Goal: Task Accomplishment & Management: Manage account settings

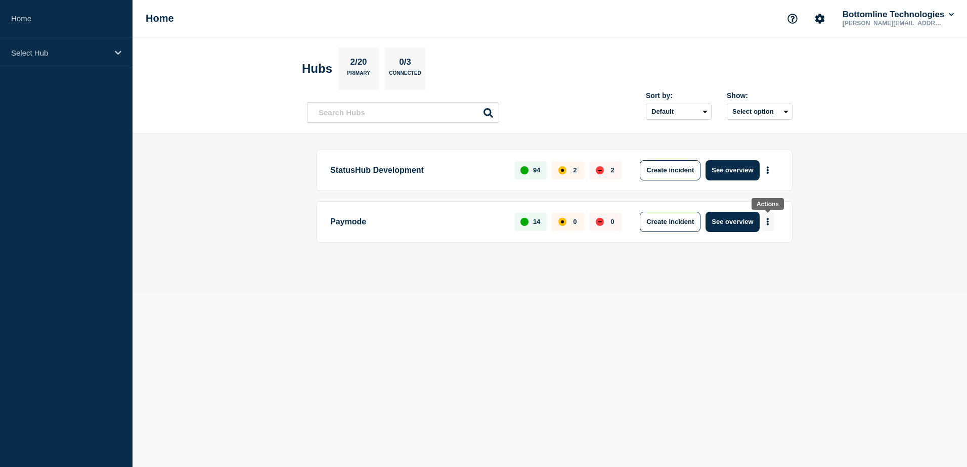
click at [768, 222] on icon "More actions" at bounding box center [768, 222] width 2 height 8
click at [741, 221] on button "See overview" at bounding box center [733, 222] width 54 height 20
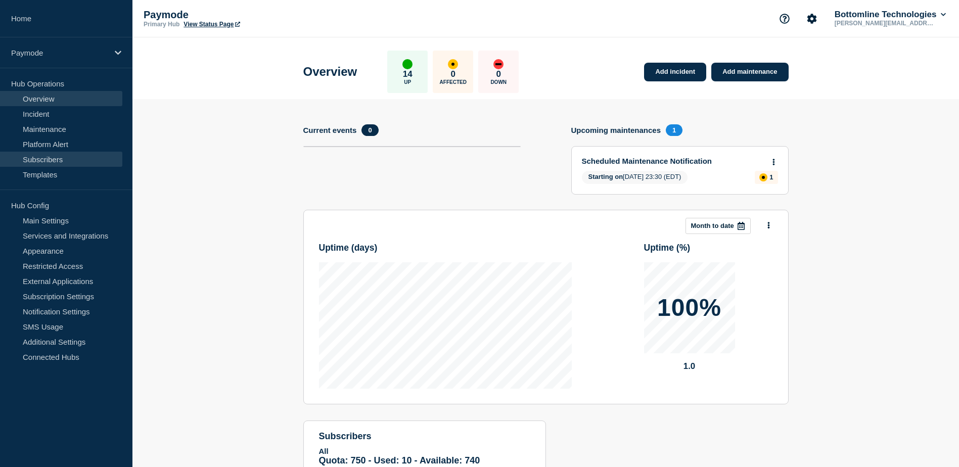
click at [60, 157] on link "Subscribers" at bounding box center [61, 159] width 122 height 15
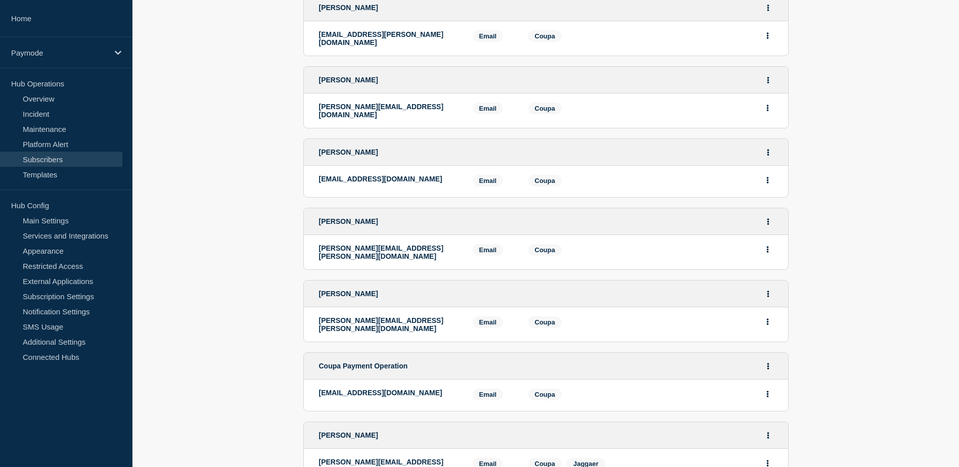
scroll to position [266, 0]
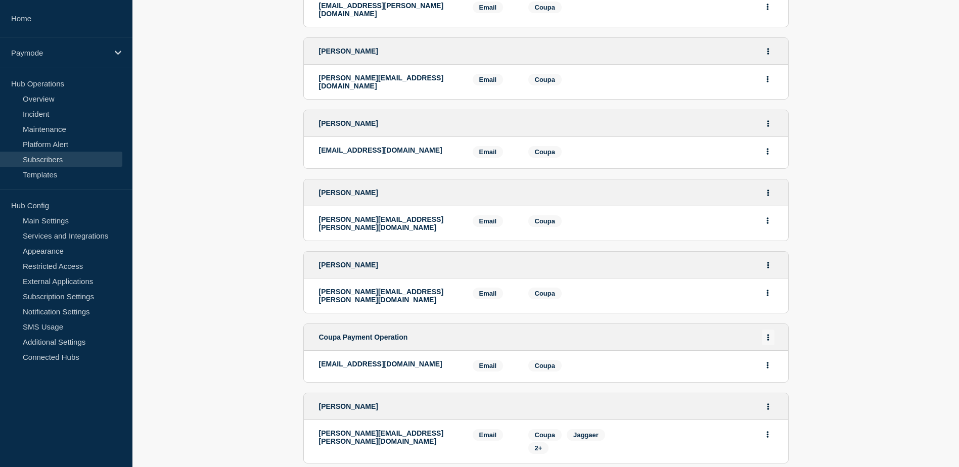
click at [769, 334] on icon "Actions" at bounding box center [768, 337] width 2 height 7
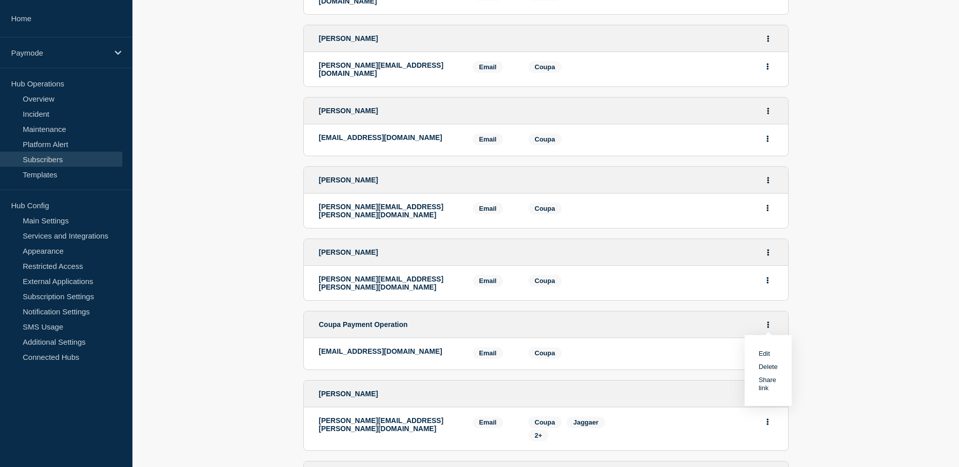
click at [766, 350] on link "Edit" at bounding box center [764, 354] width 11 height 8
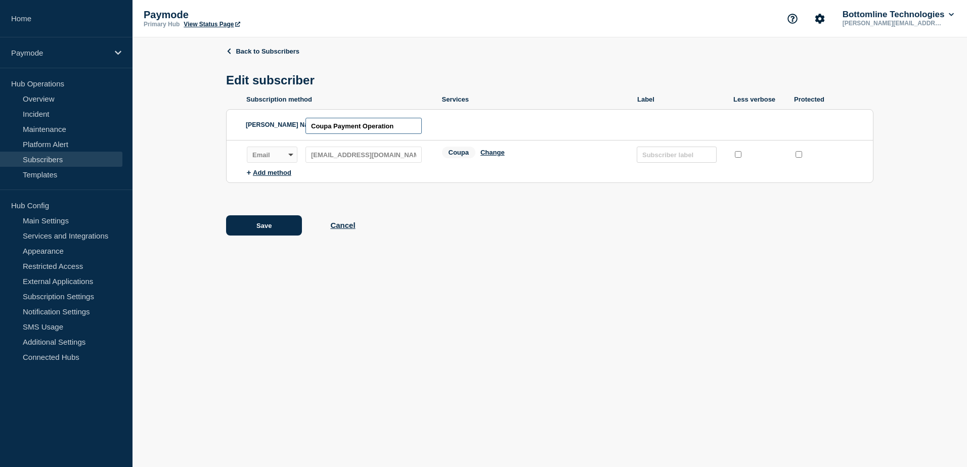
drag, startPoint x: 406, startPoint y: 125, endPoint x: 294, endPoint y: 116, distance: 111.7
click at [294, 116] on div "[PERSON_NAME] Name ID: Coupa Payment Operation" at bounding box center [340, 125] width 189 height 30
click at [247, 46] on div "Back to Subscribers Edit subscriber Subscription method Services Label Less ver…" at bounding box center [549, 148] width 647 height 223
click at [249, 49] on link "Back to Subscribers" at bounding box center [262, 52] width 73 height 8
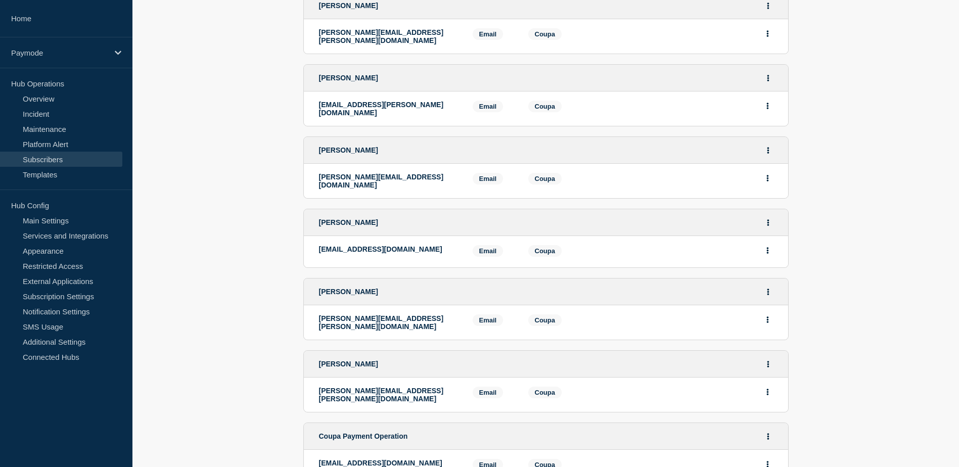
scroll to position [51, 0]
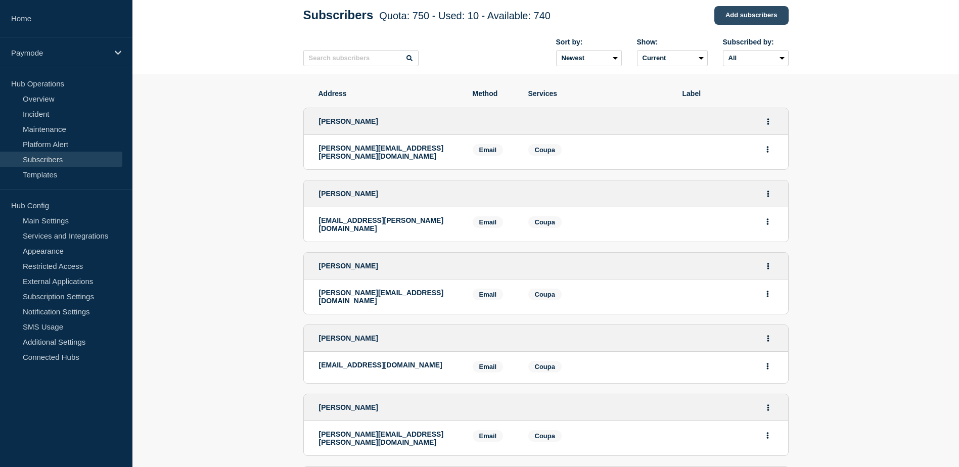
click at [751, 18] on link "Add subscribers" at bounding box center [752, 15] width 74 height 19
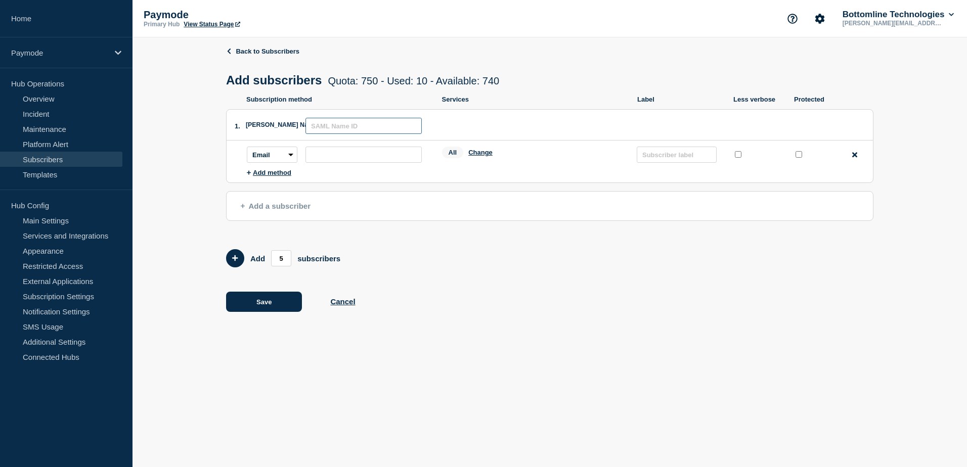
click at [350, 131] on input "text" at bounding box center [363, 126] width 116 height 16
paste input "Coupa Payment Operation"
type input "Coupa Payment Operation"
click at [343, 159] on input "subscription-address" at bounding box center [363, 155] width 116 height 16
paste input "[EMAIL_ADDRESS][DOMAIN_NAME]"
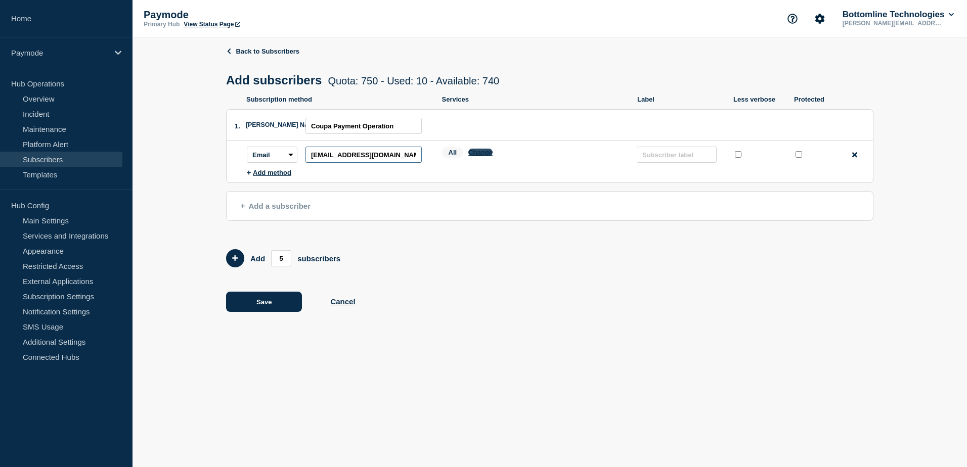
type input "[EMAIL_ADDRESS][DOMAIN_NAME]"
click at [477, 155] on button "Change" at bounding box center [480, 153] width 24 height 8
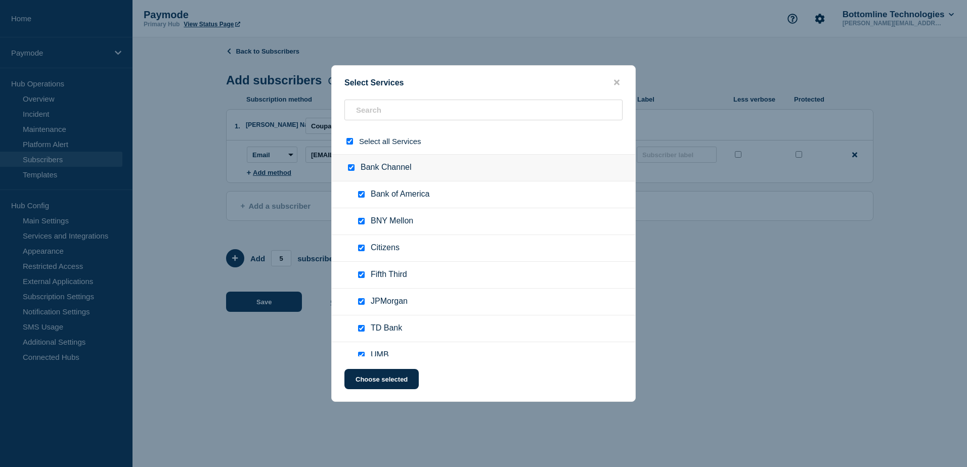
click at [350, 145] on input "select all checkbox" at bounding box center [349, 141] width 7 height 7
checkbox input "false"
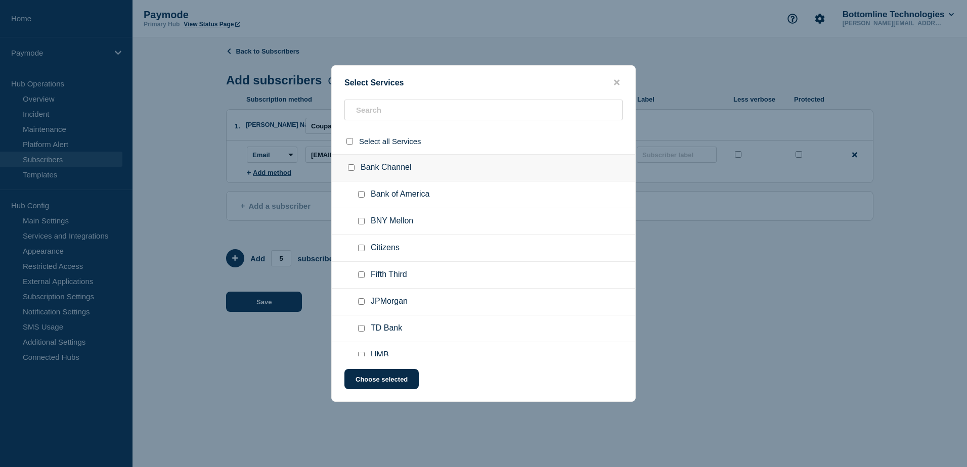
checkbox input "false"
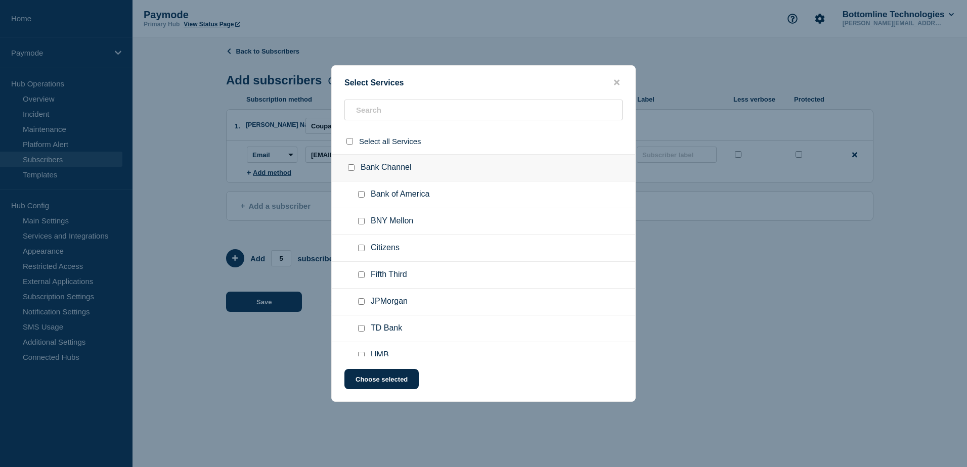
checkbox input "false"
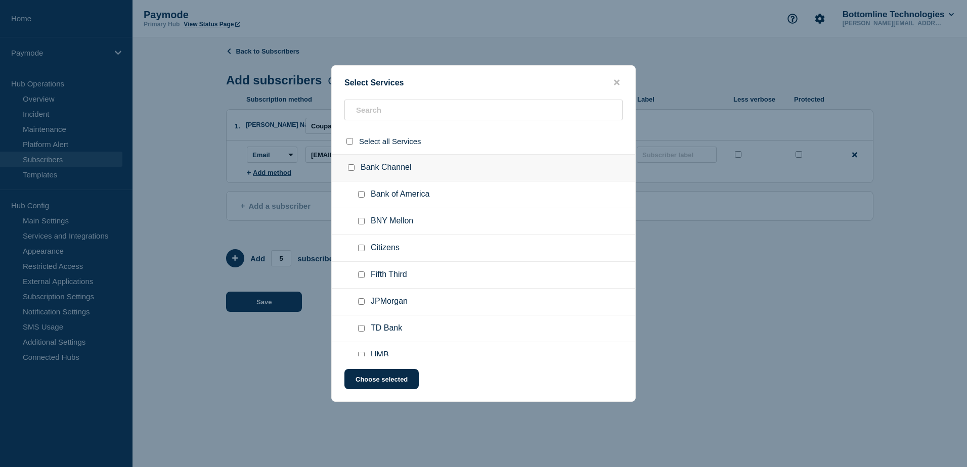
checkbox input "false"
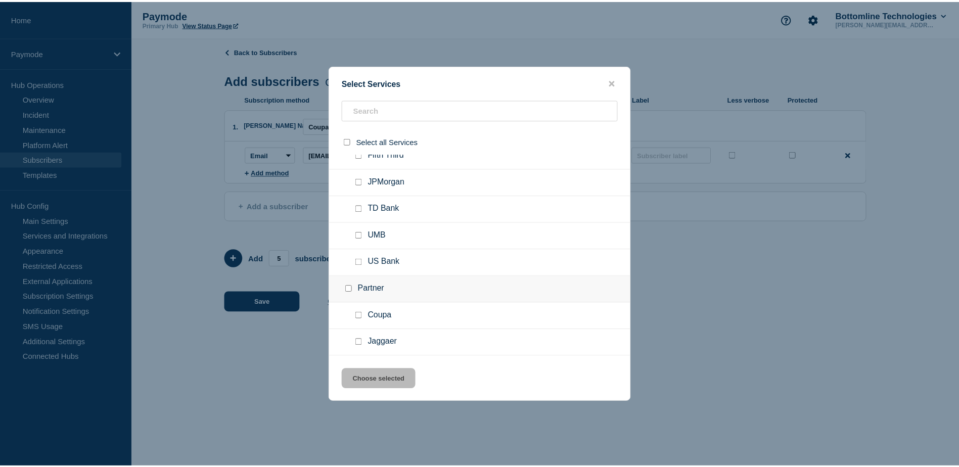
scroll to position [190, 0]
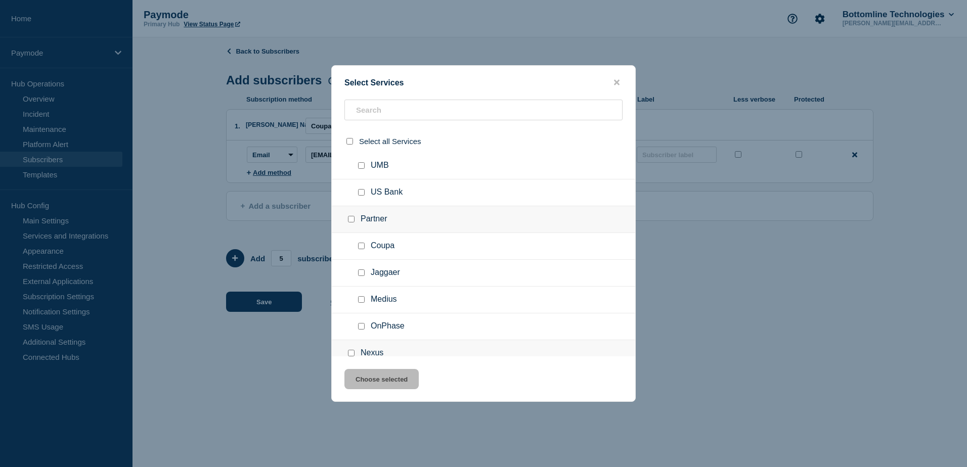
click at [364, 247] on input "Coupa checkbox" at bounding box center [361, 246] width 7 height 7
checkbox input "true"
click at [381, 380] on button "Choose selected" at bounding box center [381, 379] width 74 height 20
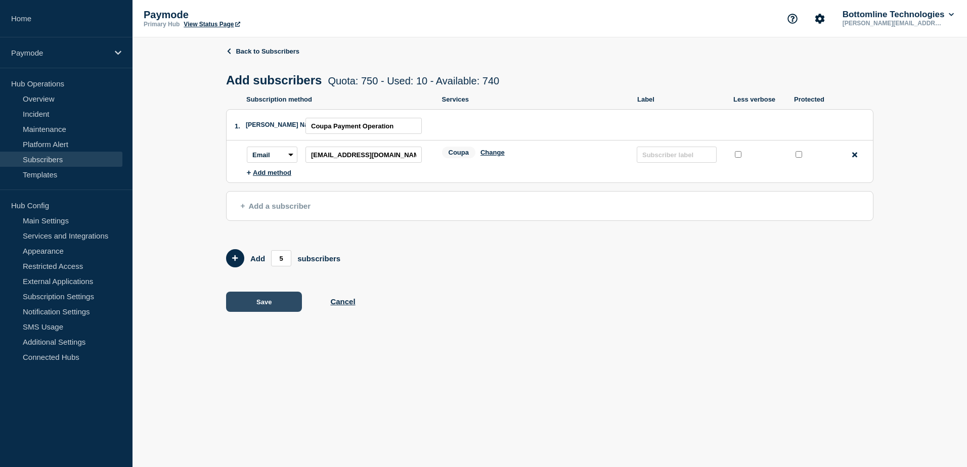
click at [263, 305] on button "Save" at bounding box center [264, 302] width 76 height 20
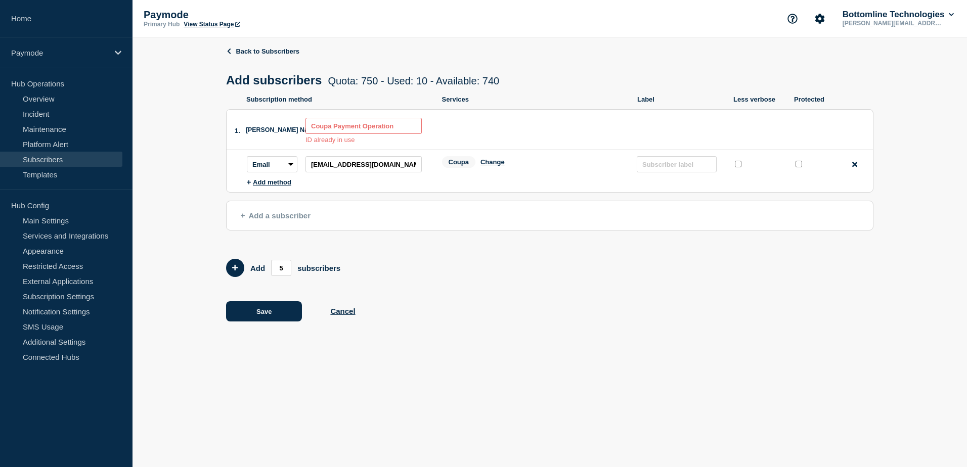
click at [400, 133] on input "Coupa Payment Operation" at bounding box center [363, 126] width 116 height 16
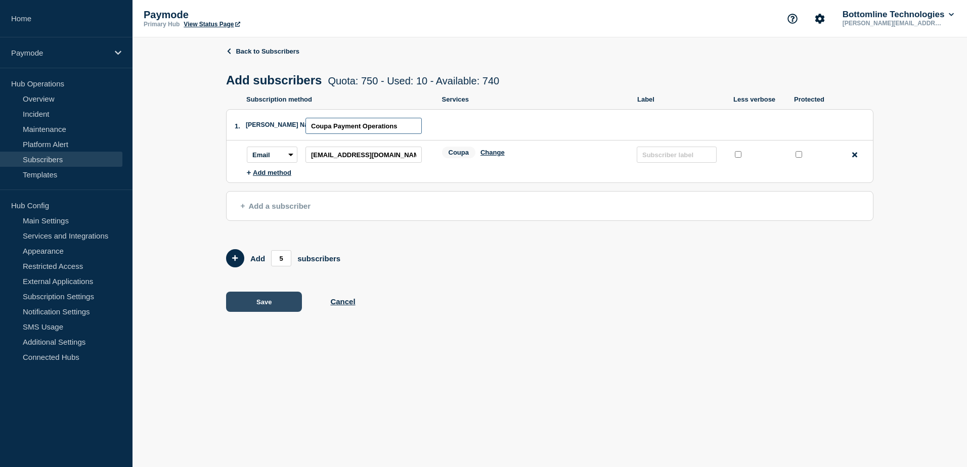
type input "Coupa Payment Operations"
click at [280, 305] on button "Save" at bounding box center [264, 302] width 76 height 20
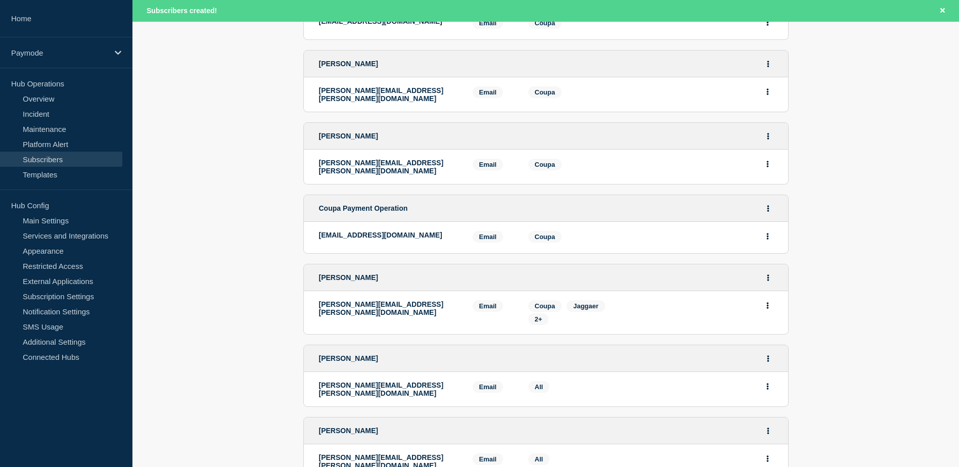
scroll to position [493, 0]
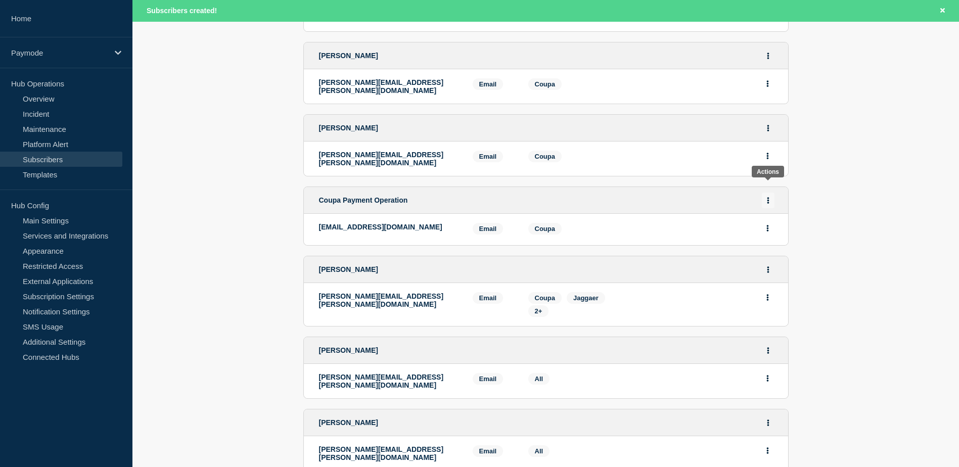
click at [770, 193] on button "Actions" at bounding box center [768, 201] width 13 height 16
click at [770, 239] on button "Delete" at bounding box center [768, 243] width 19 height 8
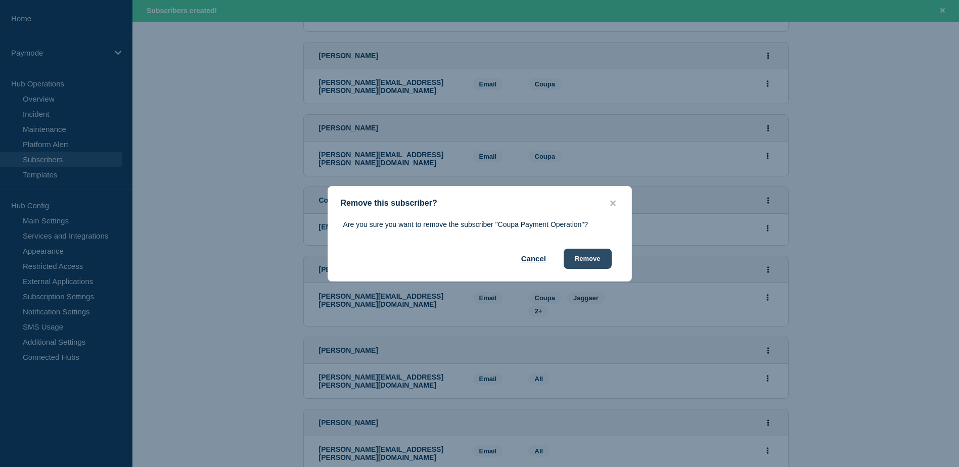
click at [588, 256] on button "Remove" at bounding box center [588, 259] width 48 height 20
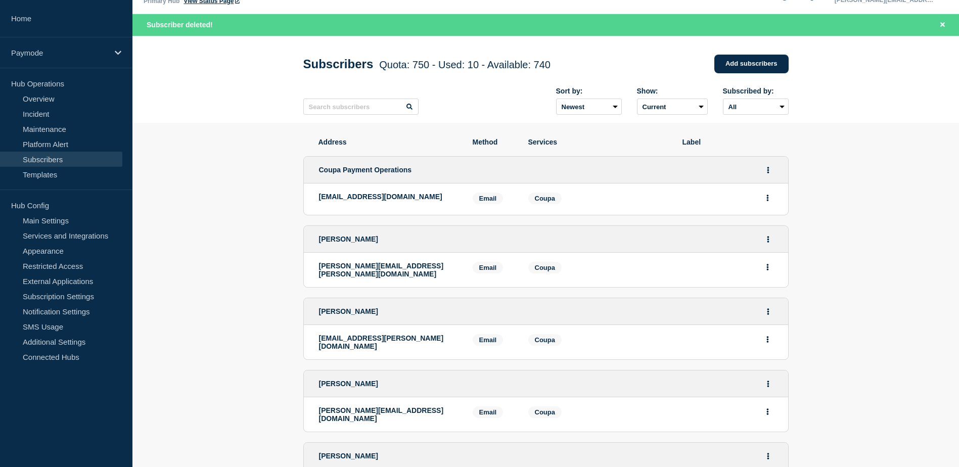
scroll to position [0, 0]
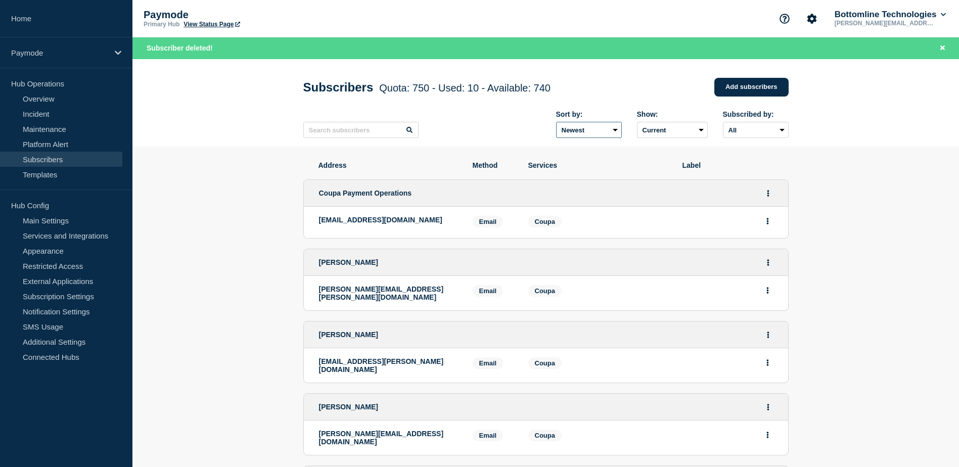
click at [593, 130] on select "Newest Oldest" at bounding box center [589, 130] width 66 height 16
click at [652, 133] on select "Current Deleted Recently deleted" at bounding box center [672, 130] width 71 height 16
drag, startPoint x: 652, startPoint y: 133, endPoint x: 665, endPoint y: 133, distance: 12.6
click at [652, 133] on select "Current Deleted Recently deleted" at bounding box center [672, 130] width 71 height 16
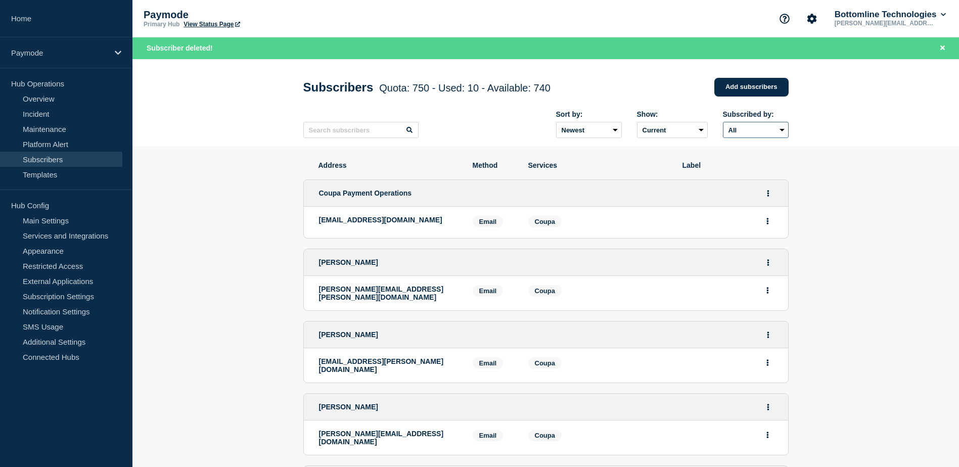
click at [741, 131] on select "All Email" at bounding box center [756, 130] width 66 height 16
click at [609, 132] on select "Newest Oldest" at bounding box center [589, 130] width 66 height 16
click at [658, 130] on select "Current Deleted Recently deleted" at bounding box center [672, 130] width 71 height 16
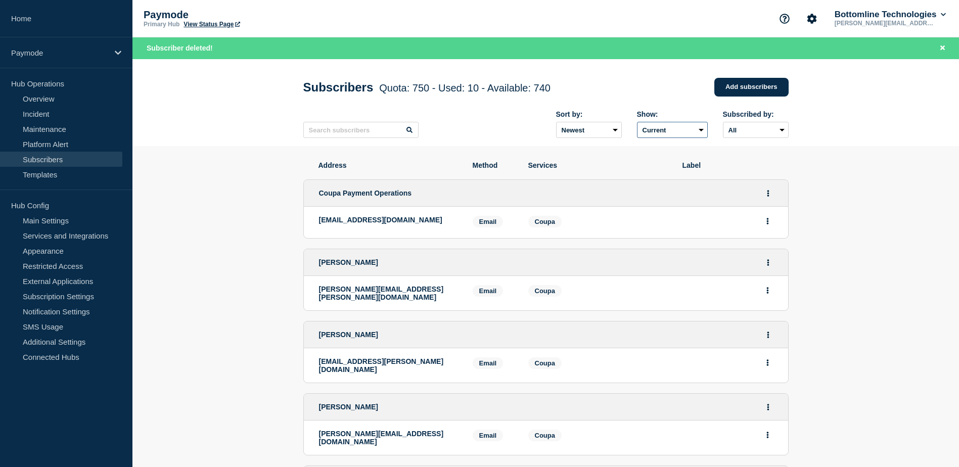
click at [658, 130] on select "Current Deleted Recently deleted" at bounding box center [672, 130] width 71 height 16
click at [740, 135] on select "All Email" at bounding box center [756, 130] width 66 height 16
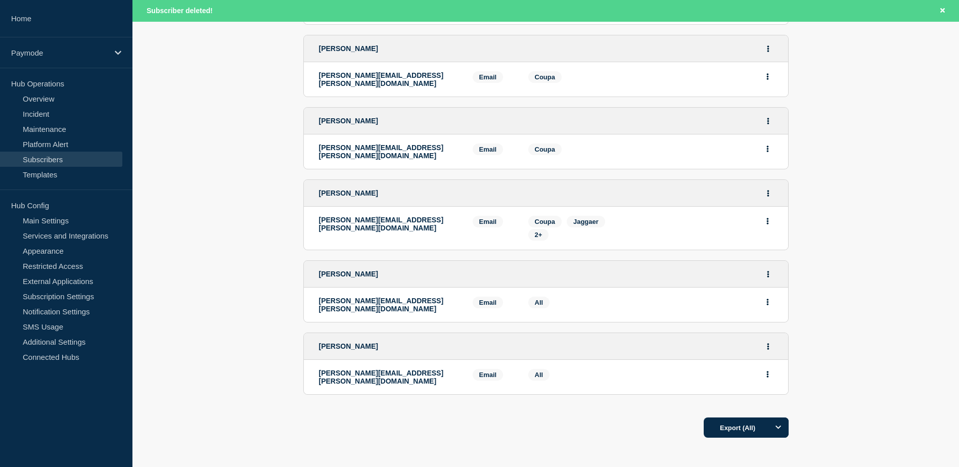
scroll to position [541, 0]
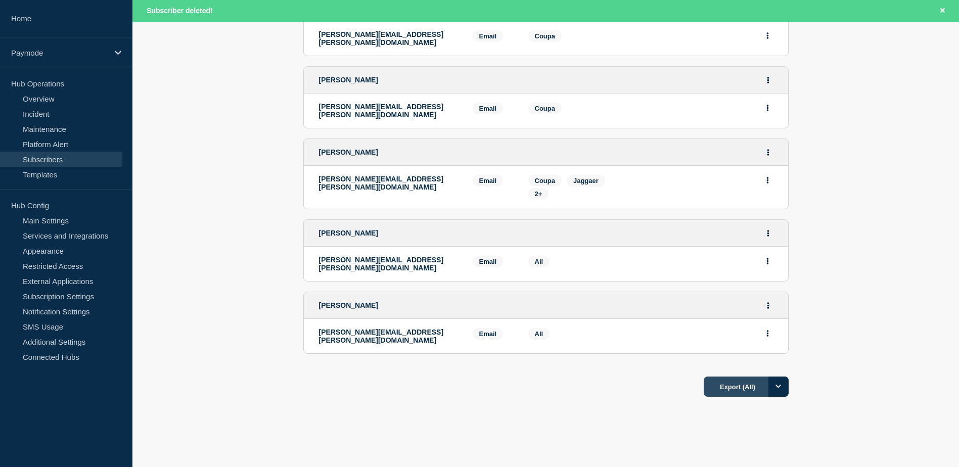
click at [754, 377] on button "Export (All)" at bounding box center [746, 387] width 85 height 20
click at [881, 190] on section "Address Method Services Label Coupa Payment Operations [EMAIL_ADDRESS][DOMAIN_N…" at bounding box center [546, 39] width 827 height 869
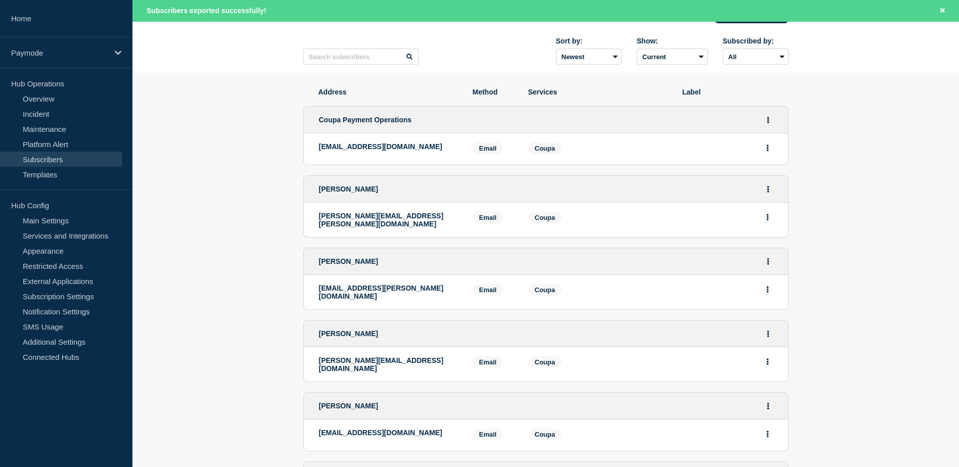
scroll to position [0, 0]
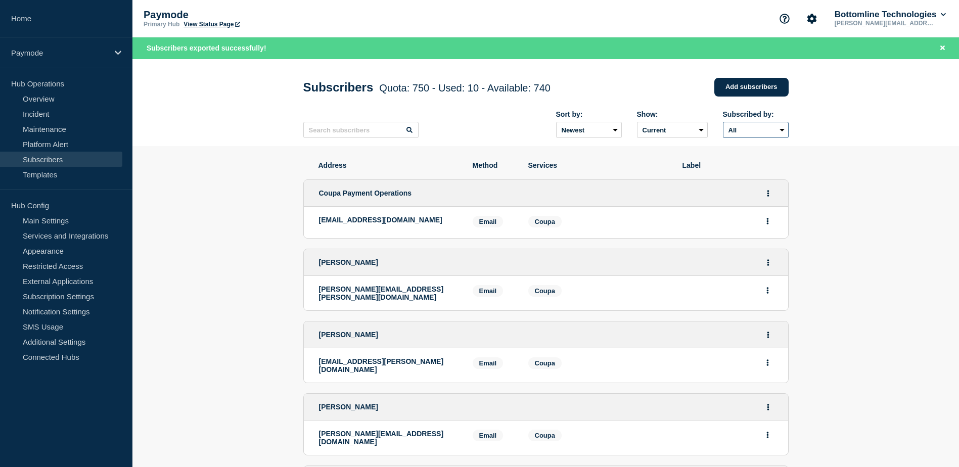
click at [756, 128] on select "All Email" at bounding box center [756, 130] width 66 height 16
click at [361, 137] on input "text" at bounding box center [360, 130] width 115 height 16
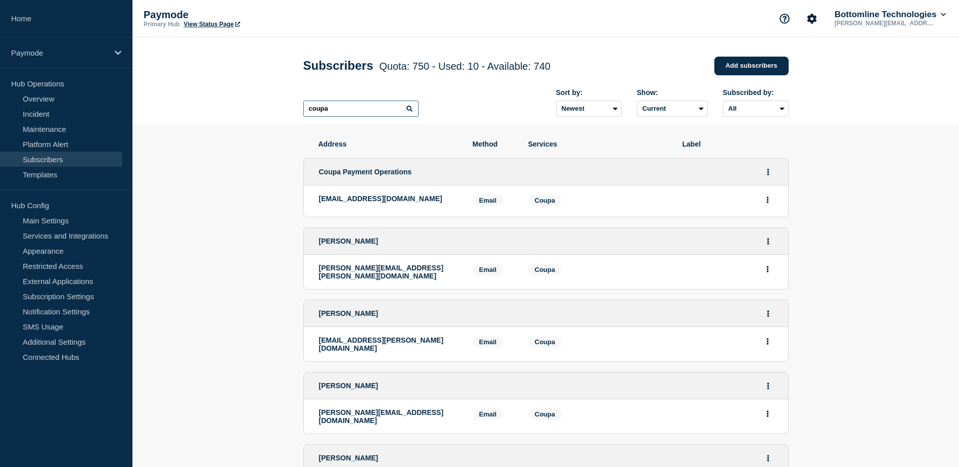
type input "coupa"
click at [846, 142] on section "Address Method Services Label Coupa Payment Operations [EMAIL_ADDRESS][DOMAIN_N…" at bounding box center [546, 446] width 827 height 643
